Goal: Task Accomplishment & Management: Manage account settings

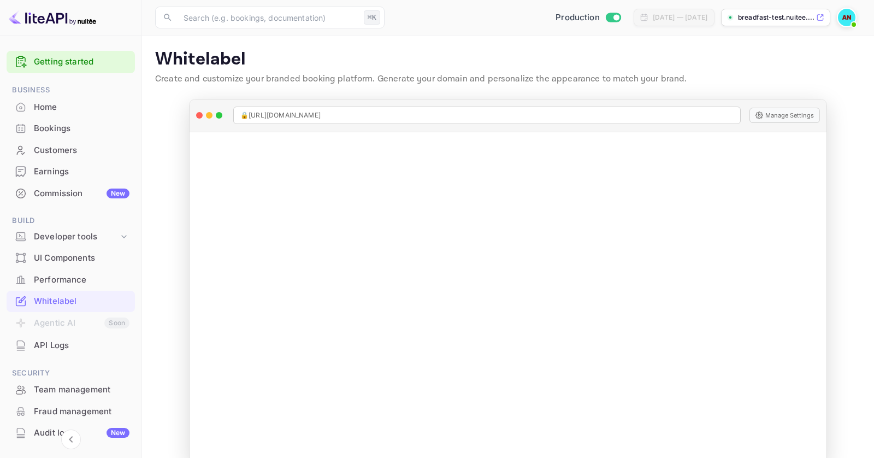
scroll to position [90, 0]
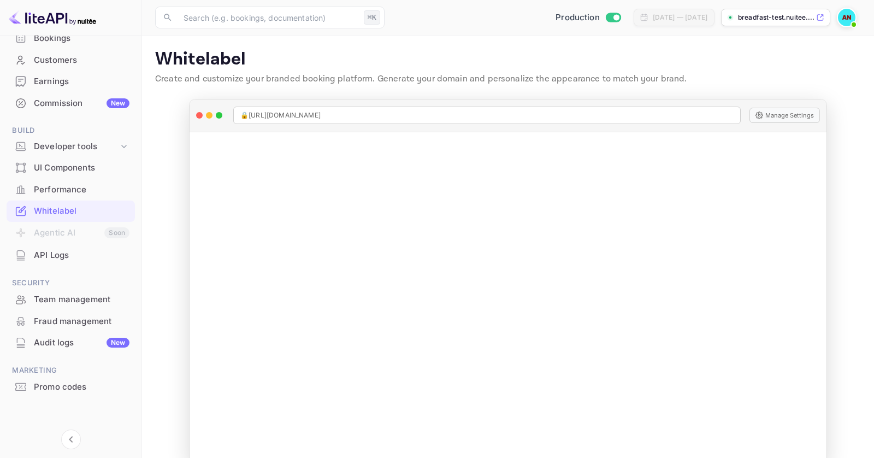
click at [841, 26] on span at bounding box center [847, 18] width 20 height 20
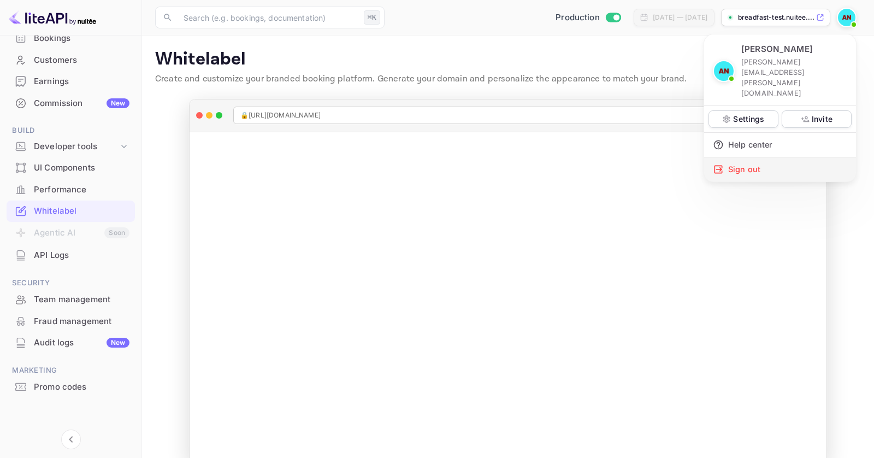
click at [758, 157] on div "Sign out" at bounding box center [780, 169] width 152 height 24
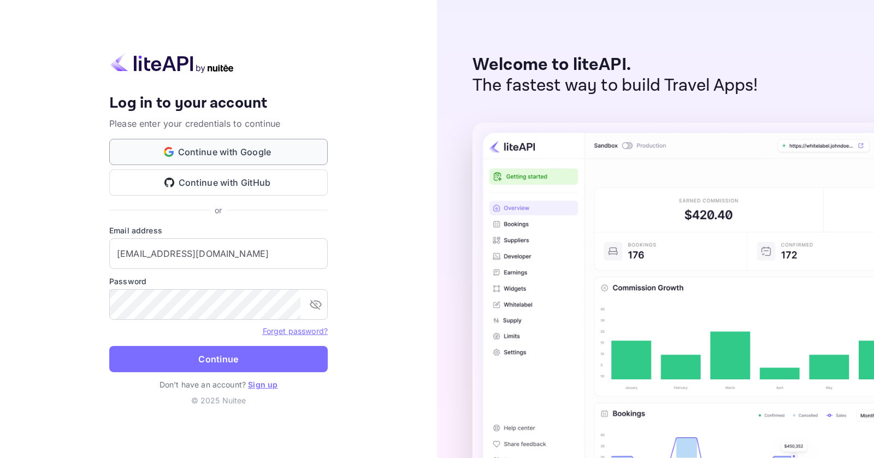
click at [199, 164] on button "Continue with Google" at bounding box center [218, 152] width 219 height 26
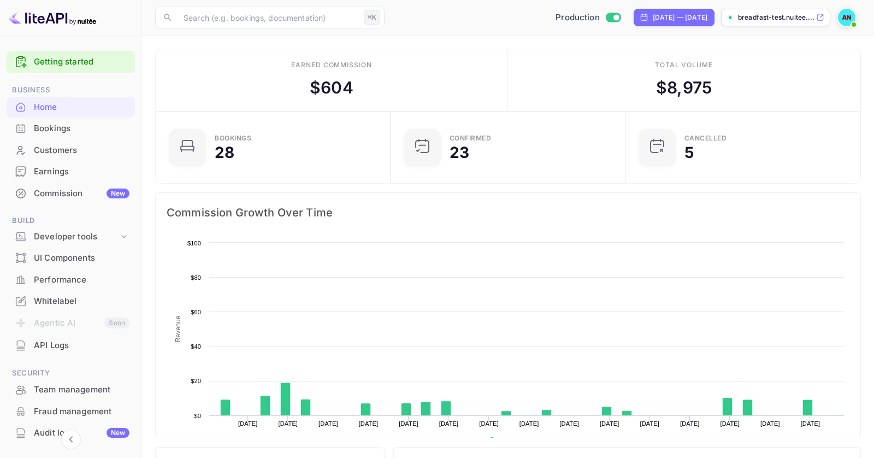
scroll to position [90, 0]
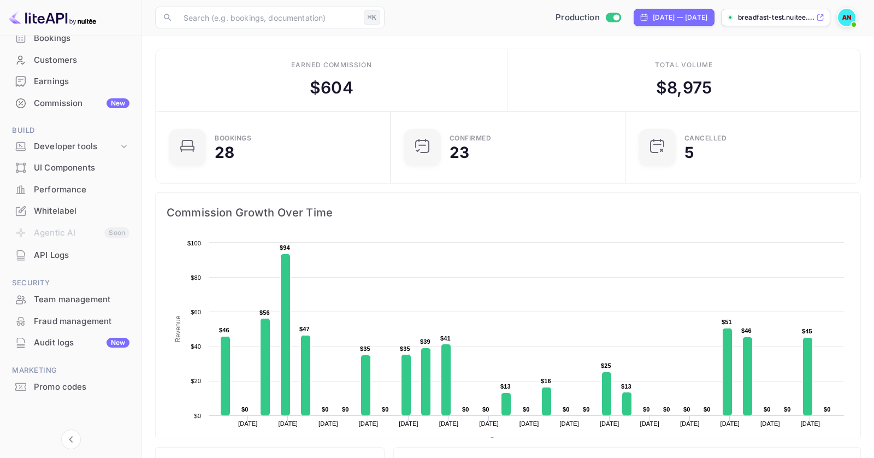
click at [69, 210] on div "Whitelabel" at bounding box center [82, 211] width 96 height 13
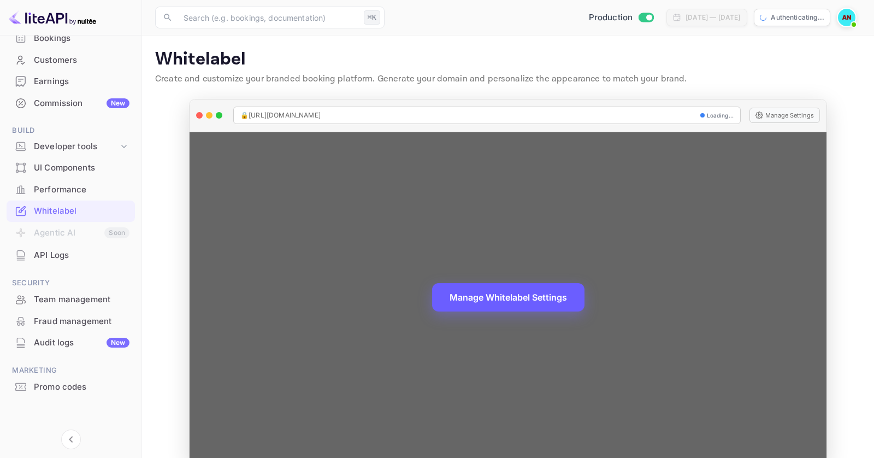
click at [459, 288] on button "Manage Whitelabel Settings" at bounding box center [508, 297] width 152 height 28
